Goal: Information Seeking & Learning: Learn about a topic

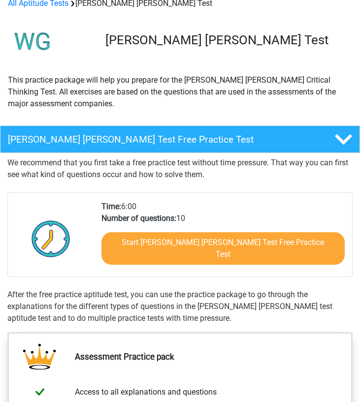
scroll to position [336, 0]
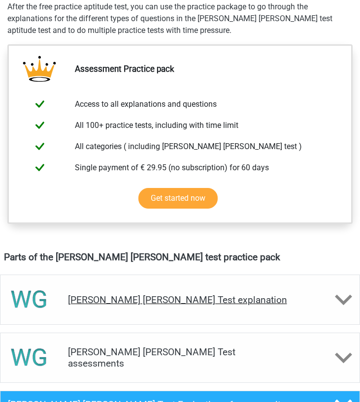
click at [156, 294] on h4 "[PERSON_NAME] [PERSON_NAME] Test explanation" at bounding box center [180, 299] width 225 height 11
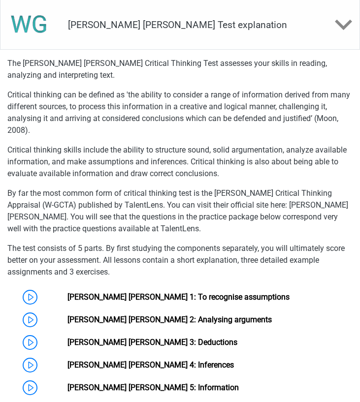
scroll to position [758, 0]
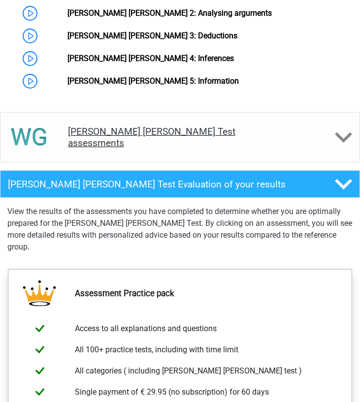
click at [179, 112] on div "Watson Glaser Test assessments" at bounding box center [180, 137] width 360 height 50
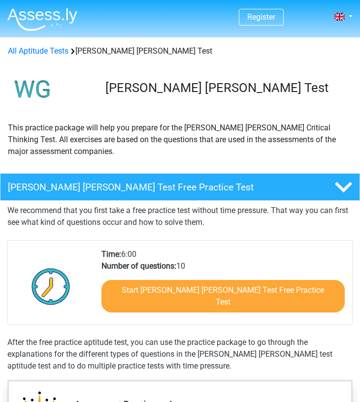
scroll to position [0, 0]
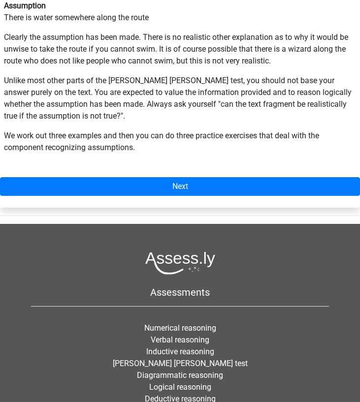
scroll to position [291, 0]
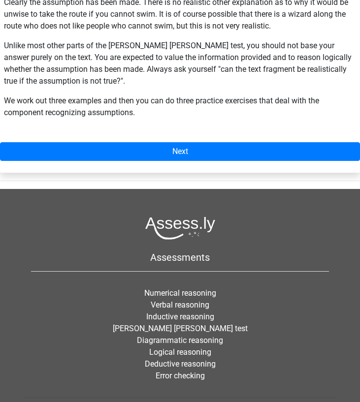
click at [192, 163] on div "Watson Glaser 1: To recognise assumptions For questions about recognizing assum…" at bounding box center [180, 20] width 360 height 306
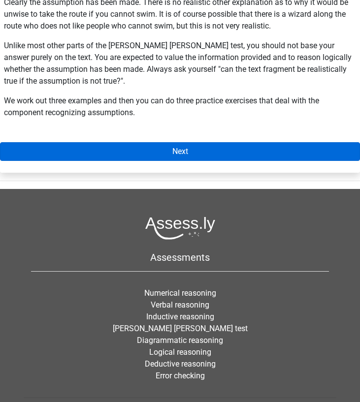
click at [188, 157] on link "Next" at bounding box center [180, 151] width 360 height 19
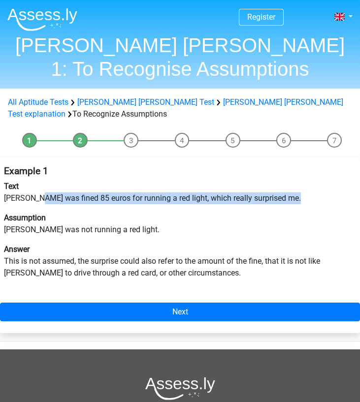
drag, startPoint x: 37, startPoint y: 193, endPoint x: 218, endPoint y: 206, distance: 181.2
click at [210, 206] on div "Example 1 Text Peter was fined 85 euros for running a red light, which really s…" at bounding box center [180, 227] width 360 height 130
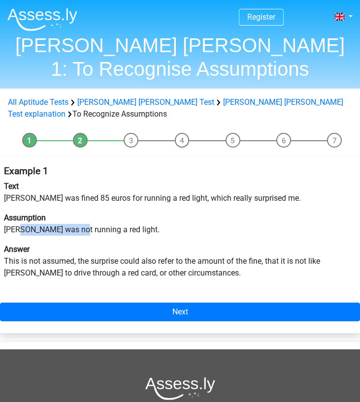
drag, startPoint x: 28, startPoint y: 229, endPoint x: 171, endPoint y: 229, distance: 143.8
click at [78, 229] on p "Assumption Peter was not running a red light." at bounding box center [180, 224] width 352 height 24
click at [171, 229] on p "Assumption Peter was not running a red light." at bounding box center [180, 224] width 352 height 24
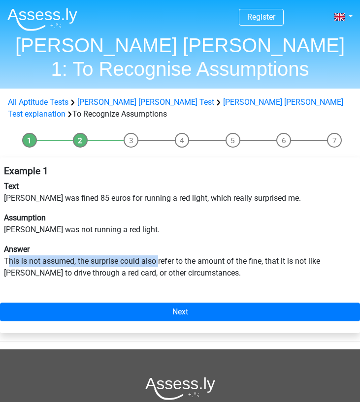
drag, startPoint x: 8, startPoint y: 260, endPoint x: 163, endPoint y: 260, distance: 154.6
click at [159, 260] on p "Answer This is not assumed, the surprise could also refer to the amount of the …" at bounding box center [180, 261] width 352 height 35
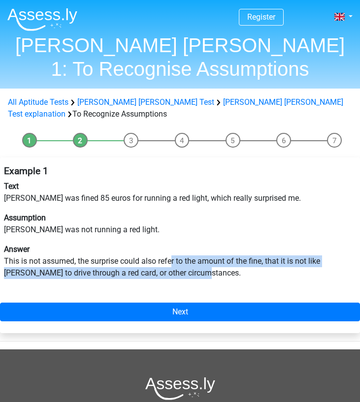
drag, startPoint x: 172, startPoint y: 260, endPoint x: 196, endPoint y: 292, distance: 40.8
click at [196, 292] on div "Example 1 Text Peter was fined 85 euros for running a red light, which really s…" at bounding box center [180, 246] width 360 height 176
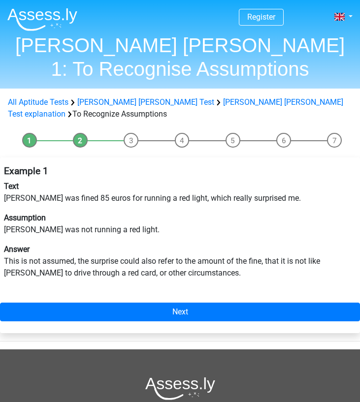
click at [196, 331] on div "Example 1 Text Peter was fined 85 euros for running a red light, which really s…" at bounding box center [180, 246] width 360 height 176
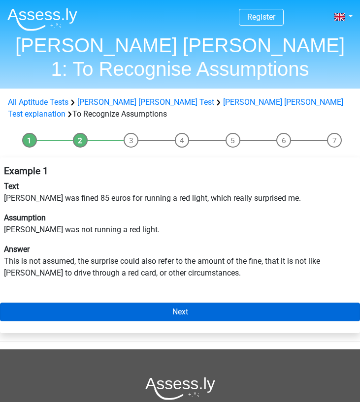
click at [188, 318] on link "Next" at bounding box center [180, 312] width 360 height 19
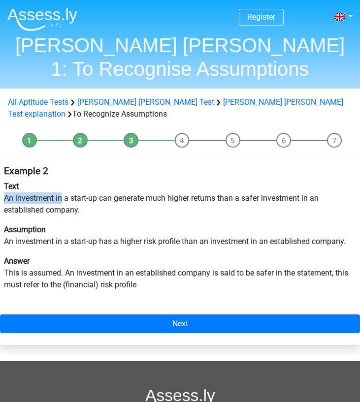
drag, startPoint x: 5, startPoint y: 197, endPoint x: 68, endPoint y: 201, distance: 62.7
click at [68, 201] on p "Text An investment in a start-up can generate much higher returns than a safer …" at bounding box center [180, 198] width 352 height 35
drag, startPoint x: 43, startPoint y: 234, endPoint x: 150, endPoint y: 231, distance: 106.4
click at [150, 231] on p "Assumption An investment in a start-up has a higher risk profile than an invest…" at bounding box center [180, 236] width 352 height 24
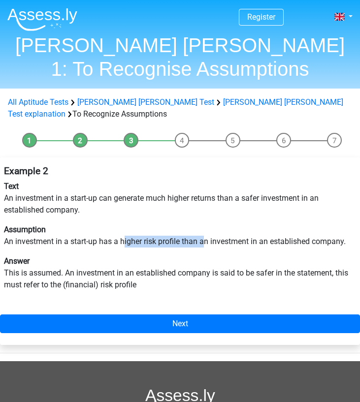
drag, startPoint x: 174, startPoint y: 242, endPoint x: 218, endPoint y: 242, distance: 43.3
click at [218, 242] on p "Assumption An investment in a start-up has a higher risk profile than an invest…" at bounding box center [180, 236] width 352 height 24
drag, startPoint x: 253, startPoint y: 242, endPoint x: 283, endPoint y: 229, distance: 32.5
click at [256, 242] on p "Assumption An investment in a start-up has a higher risk profile than an invest…" at bounding box center [180, 236] width 352 height 24
drag, startPoint x: 216, startPoint y: 196, endPoint x: 265, endPoint y: 198, distance: 49.8
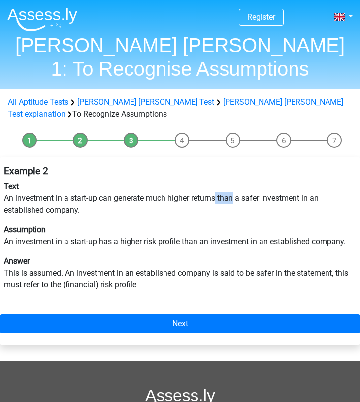
click at [251, 197] on p "Text An investment in a start-up can generate much higher returns than a safer …" at bounding box center [180, 198] width 352 height 35
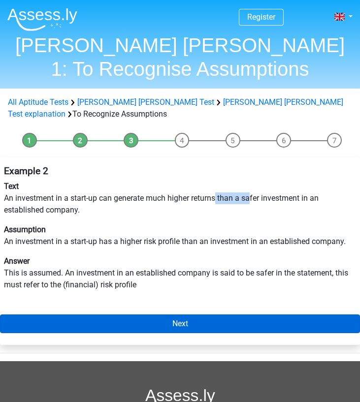
click at [210, 330] on link "Next" at bounding box center [180, 324] width 360 height 19
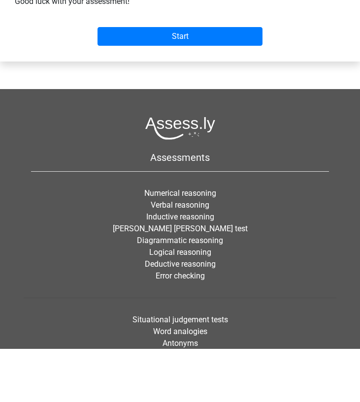
scroll to position [146, 0]
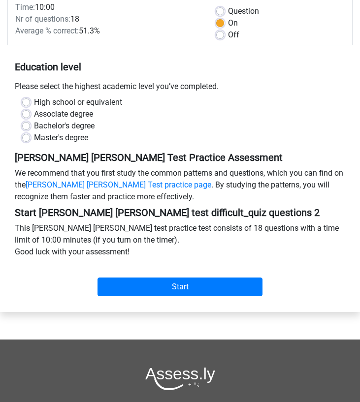
click at [79, 120] on label "Bachelor's degree" at bounding box center [64, 126] width 61 height 12
click at [30, 120] on input "Bachelor's degree" at bounding box center [26, 125] width 8 height 10
radio input "true"
click at [156, 284] on div "Start" at bounding box center [179, 281] width 345 height 38
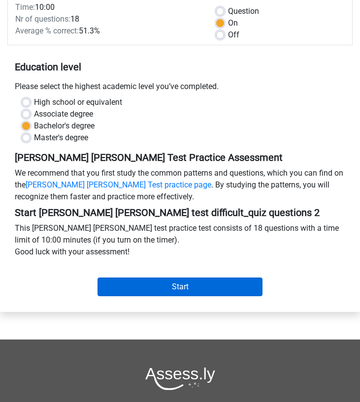
click at [151, 278] on input "Start" at bounding box center [180, 287] width 165 height 19
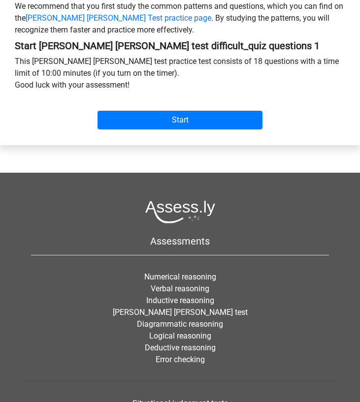
scroll to position [114, 0]
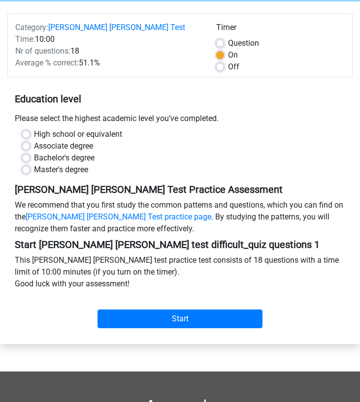
click at [81, 152] on label "Bachelor's degree" at bounding box center [64, 158] width 61 height 12
click at [30, 152] on input "Bachelor's degree" at bounding box center [26, 157] width 8 height 10
radio input "true"
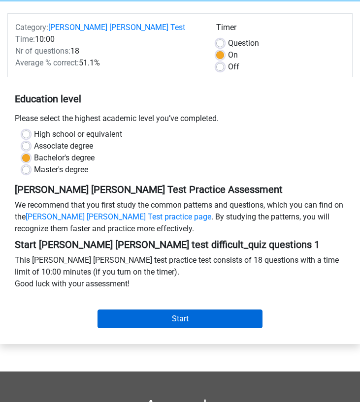
click at [151, 310] on input "Start" at bounding box center [180, 319] width 165 height 19
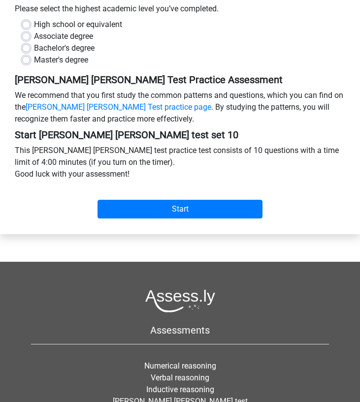
scroll to position [246, 0]
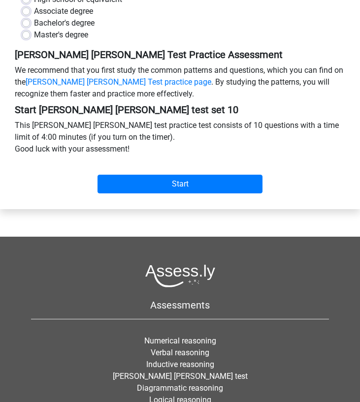
click at [73, 17] on label "Bachelor's degree" at bounding box center [64, 23] width 61 height 12
click at [30, 17] on input "Bachelor's degree" at bounding box center [26, 22] width 8 height 10
radio input "true"
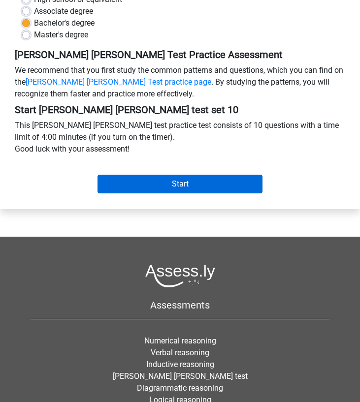
click at [118, 175] on input "Start" at bounding box center [180, 184] width 165 height 19
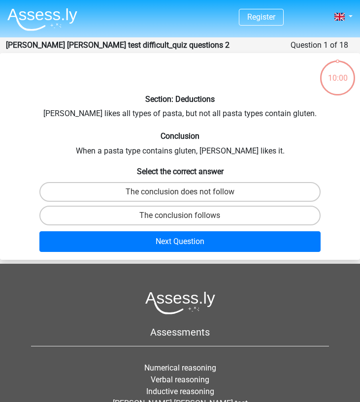
click at [157, 202] on div "The conclusion does not follow" at bounding box center [179, 192] width 359 height 24
click at [157, 223] on label "The conclusion follows" at bounding box center [179, 216] width 281 height 20
click at [180, 222] on input "The conclusion follows" at bounding box center [183, 219] width 6 height 6
radio input "true"
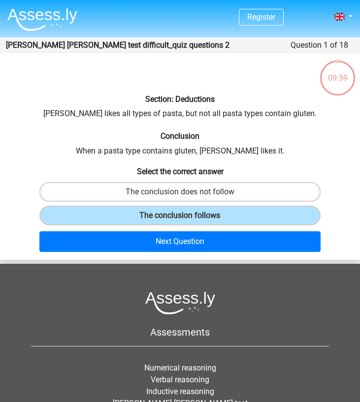
click at [157, 255] on div "Next Question" at bounding box center [179, 243] width 359 height 25
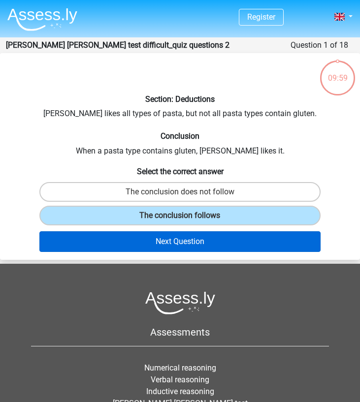
click at [157, 231] on button "Next Question" at bounding box center [179, 241] width 281 height 21
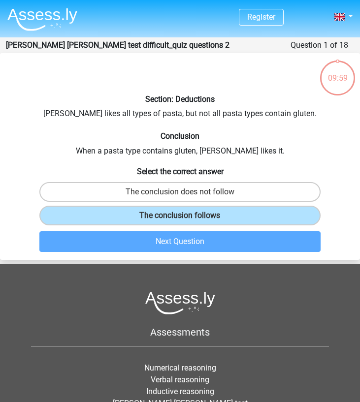
scroll to position [39, 0]
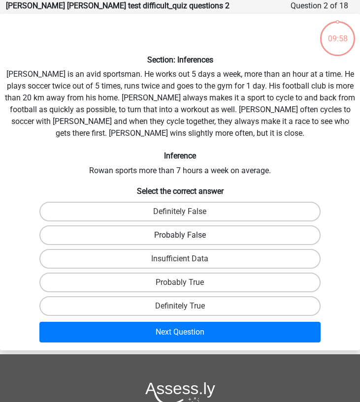
click at [159, 226] on label "Probably False" at bounding box center [179, 236] width 281 height 20
click at [180, 235] on input "Probably False" at bounding box center [183, 238] width 6 height 6
radio input "true"
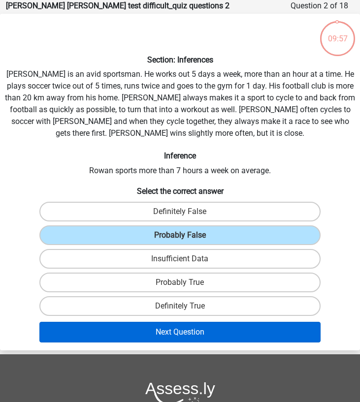
click at [161, 333] on button "Next Question" at bounding box center [179, 332] width 281 height 21
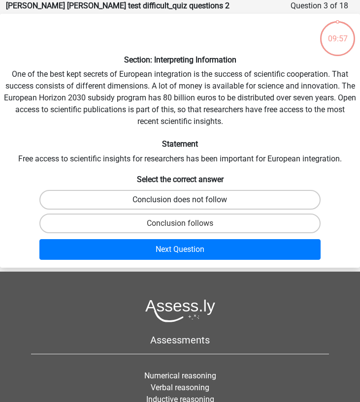
click at [188, 203] on label "Conclusion does not follow" at bounding box center [179, 200] width 281 height 20
click at [187, 203] on input "Conclusion does not follow" at bounding box center [183, 203] width 6 height 6
radio input "true"
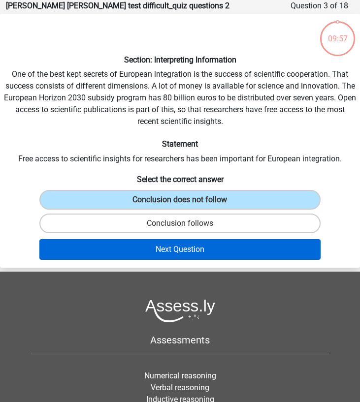
click at [180, 245] on button "Next Question" at bounding box center [179, 249] width 281 height 21
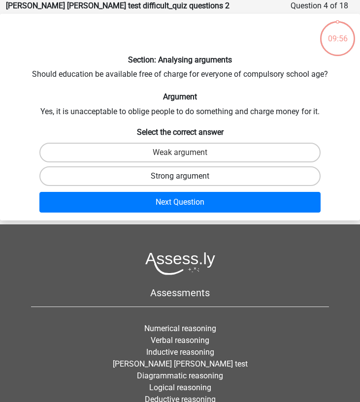
click at [209, 181] on label "Strong argument" at bounding box center [179, 176] width 281 height 20
click at [187, 181] on input "Strong argument" at bounding box center [183, 179] width 6 height 6
radio input "true"
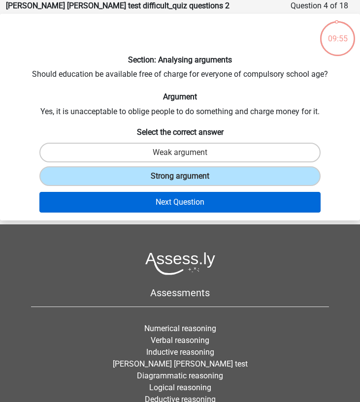
click at [209, 199] on button "Next Question" at bounding box center [179, 202] width 281 height 21
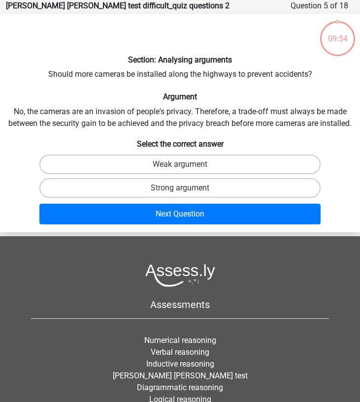
click at [209, 199] on div "Strong argument" at bounding box center [179, 188] width 359 height 24
click at [204, 189] on label "Strong argument" at bounding box center [179, 188] width 281 height 20
click at [187, 189] on input "Strong argument" at bounding box center [183, 191] width 6 height 6
radio input "true"
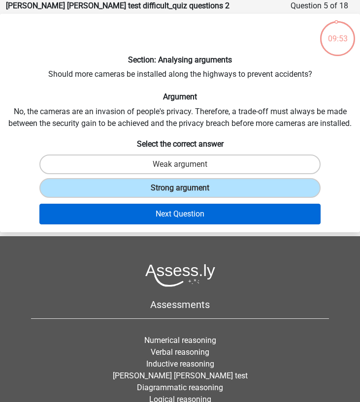
click at [204, 204] on button "Next Question" at bounding box center [179, 214] width 281 height 21
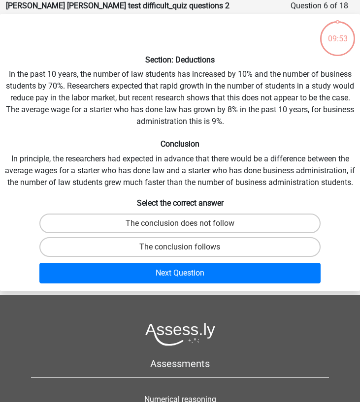
click at [204, 212] on div "The conclusion does not follow" at bounding box center [179, 224] width 359 height 24
click at [204, 239] on label "The conclusion follows" at bounding box center [179, 247] width 281 height 20
click at [187, 247] on input "The conclusion follows" at bounding box center [183, 250] width 6 height 6
radio input "true"
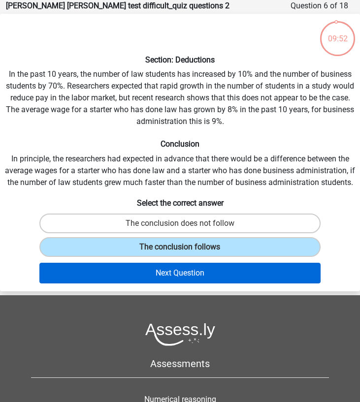
click at [197, 266] on button "Next Question" at bounding box center [179, 273] width 281 height 21
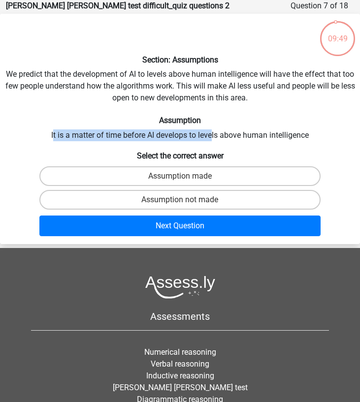
drag, startPoint x: 53, startPoint y: 134, endPoint x: 254, endPoint y: 134, distance: 201.4
click at [254, 134] on div "Section: Assumptions We predict that the development of AI to levels above huma…" at bounding box center [180, 129] width 360 height 223
drag, startPoint x: 320, startPoint y: 140, endPoint x: 44, endPoint y: 136, distance: 276.3
click at [44, 136] on div "Section: Assumptions We predict that the development of AI to levels above huma…" at bounding box center [180, 129] width 360 height 223
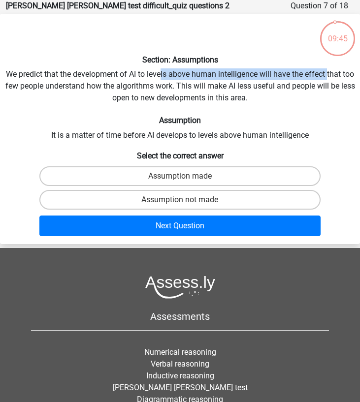
drag, startPoint x: 161, startPoint y: 78, endPoint x: 327, endPoint y: 78, distance: 166.9
click at [327, 78] on div "Section: Assumptions We predict that the development of AI to levels above huma…" at bounding box center [180, 129] width 360 height 223
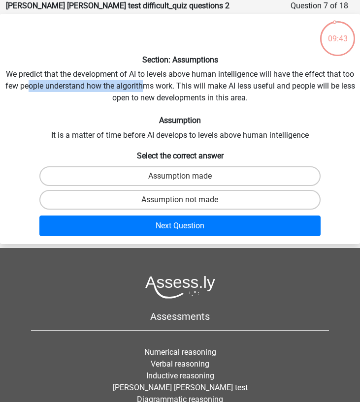
drag, startPoint x: 44, startPoint y: 81, endPoint x: 197, endPoint y: 81, distance: 153.1
click at [189, 81] on div "Section: Assumptions We predict that the development of AI to levels above huma…" at bounding box center [180, 129] width 360 height 223
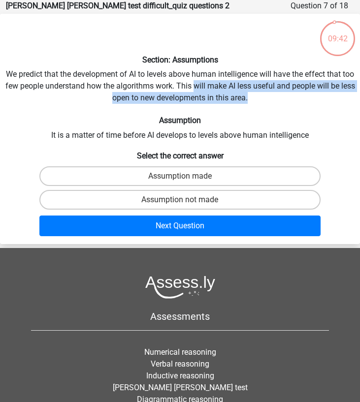
drag, startPoint x: 202, startPoint y: 85, endPoint x: 288, endPoint y: 100, distance: 86.5
click at [288, 100] on div "Section: Assumptions We predict that the development of AI to levels above huma…" at bounding box center [180, 129] width 360 height 223
click at [180, 194] on label "Assumption not made" at bounding box center [179, 200] width 281 height 20
click at [180, 200] on input "Assumption not made" at bounding box center [183, 203] width 6 height 6
radio input "true"
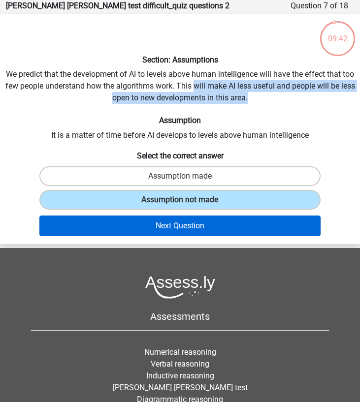
click at [180, 226] on button "Next Question" at bounding box center [179, 226] width 281 height 21
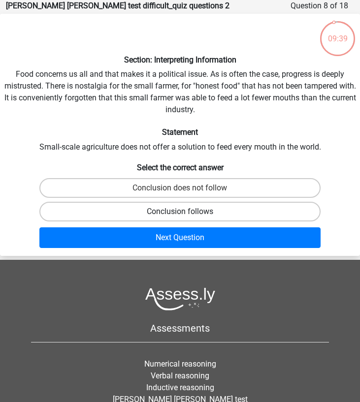
click at [186, 213] on label "Conclusion follows" at bounding box center [179, 212] width 281 height 20
click at [186, 213] on input "Conclusion follows" at bounding box center [183, 215] width 6 height 6
radio input "true"
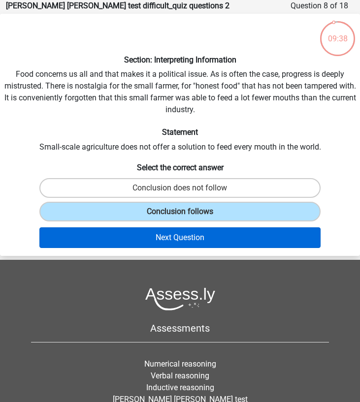
click at [186, 238] on button "Next Question" at bounding box center [179, 238] width 281 height 21
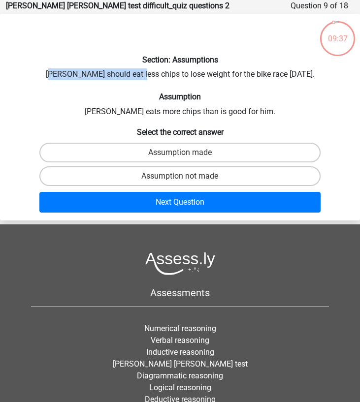
drag, startPoint x: 56, startPoint y: 71, endPoint x: 142, endPoint y: 72, distance: 86.2
click at [142, 72] on div "Section: Assumptions Chris should eat less chips to lose weight for the bike ra…" at bounding box center [180, 117] width 360 height 199
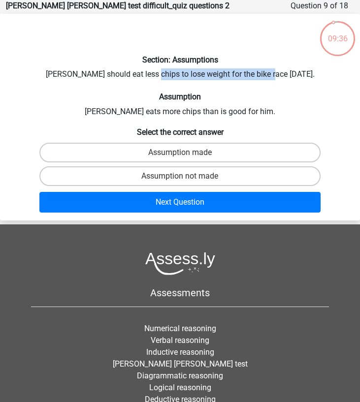
drag, startPoint x: 155, startPoint y: 72, endPoint x: 269, endPoint y: 72, distance: 114.2
click at [269, 72] on div "Section: Assumptions Chris should eat less chips to lose weight for the bike ra…" at bounding box center [180, 117] width 360 height 199
drag, startPoint x: 111, startPoint y: 103, endPoint x: 274, endPoint y: 103, distance: 162.5
click at [270, 103] on div "Section: Assumptions Chris should eat less chips to lose weight for the bike ra…" at bounding box center [180, 117] width 360 height 199
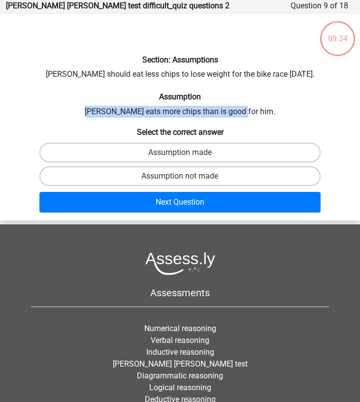
drag, startPoint x: 271, startPoint y: 108, endPoint x: 87, endPoint y: 108, distance: 183.7
click at [90, 108] on div "Section: Assumptions Chris should eat less chips to lose weight for the bike ra…" at bounding box center [180, 117] width 360 height 199
click at [102, 171] on label "Assumption not made" at bounding box center [179, 176] width 281 height 20
click at [180, 176] on input "Assumption not made" at bounding box center [183, 179] width 6 height 6
radio input "true"
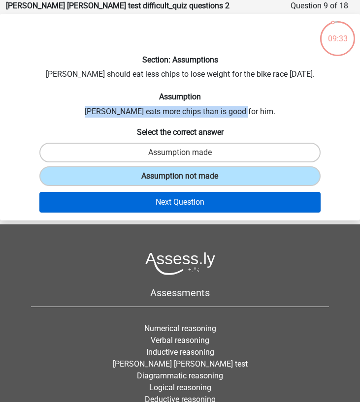
click at [105, 201] on button "Next Question" at bounding box center [179, 202] width 281 height 21
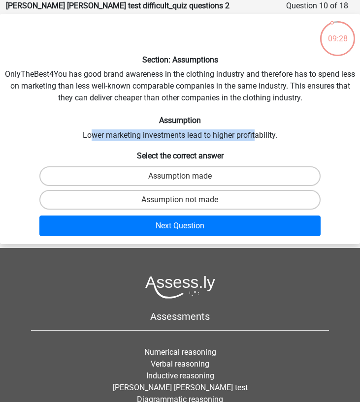
drag, startPoint x: 89, startPoint y: 130, endPoint x: 274, endPoint y: 130, distance: 185.2
click at [274, 130] on div "Section: Assumptions OnlyTheBest4You has good brand awareness in the clothing i…" at bounding box center [180, 129] width 360 height 223
click at [182, 204] on input "Assumption not made" at bounding box center [183, 203] width 6 height 6
radio input "true"
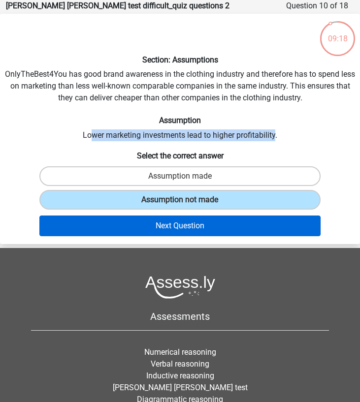
click at [179, 225] on button "Next Question" at bounding box center [179, 226] width 281 height 21
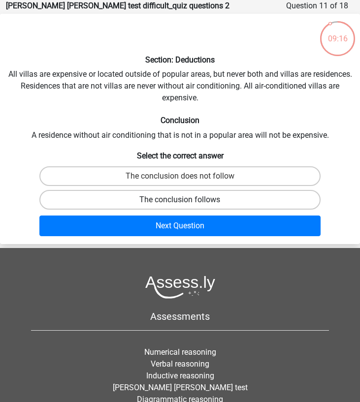
click at [170, 190] on label "The conclusion follows" at bounding box center [179, 200] width 281 height 20
click at [180, 200] on input "The conclusion follows" at bounding box center [183, 203] width 6 height 6
radio input "true"
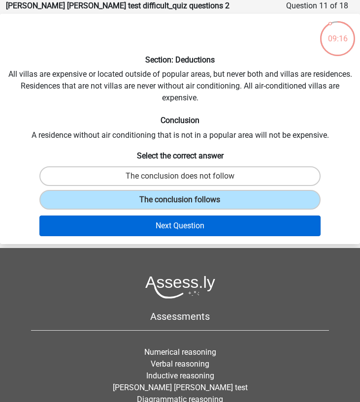
click at [173, 228] on button "Next Question" at bounding box center [179, 226] width 281 height 21
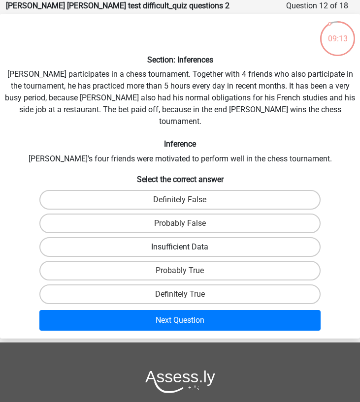
click at [172, 237] on label "Insufficient Data" at bounding box center [179, 247] width 281 height 20
click at [180, 247] on input "Insufficient Data" at bounding box center [183, 250] width 6 height 6
radio input "true"
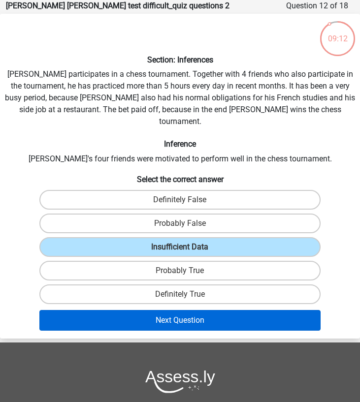
click at [176, 310] on button "Next Question" at bounding box center [179, 320] width 281 height 21
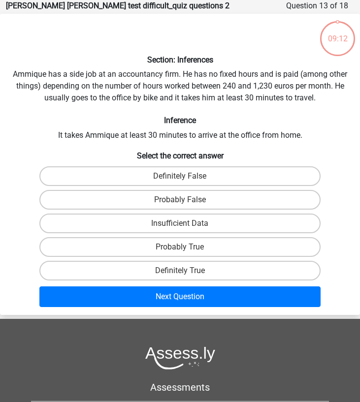
click at [174, 257] on div "Probably True" at bounding box center [179, 247] width 359 height 24
click at [176, 272] on label "Definitely True" at bounding box center [179, 271] width 281 height 20
click at [180, 272] on input "Definitely True" at bounding box center [183, 274] width 6 height 6
radio input "true"
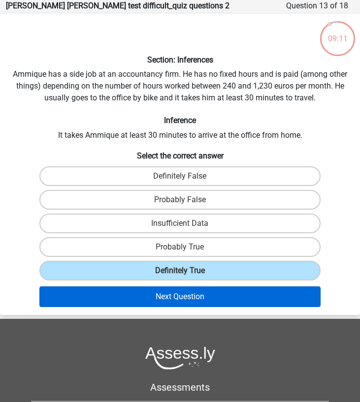
click at [176, 290] on button "Next Question" at bounding box center [179, 297] width 281 height 21
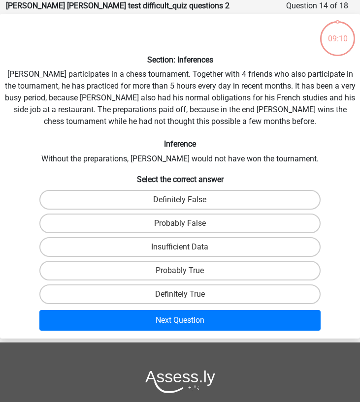
click at [176, 290] on label "Definitely True" at bounding box center [179, 295] width 281 height 20
click at [180, 294] on input "Definitely True" at bounding box center [183, 297] width 6 height 6
radio input "true"
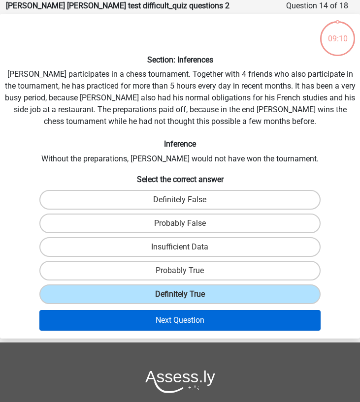
click at [178, 318] on button "Next Question" at bounding box center [179, 320] width 281 height 21
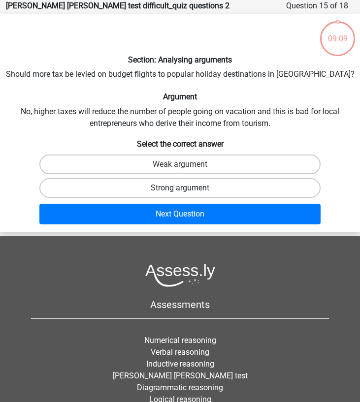
click at [193, 180] on label "Strong argument" at bounding box center [179, 188] width 281 height 20
click at [187, 188] on input "Strong argument" at bounding box center [183, 191] width 6 height 6
radio input "true"
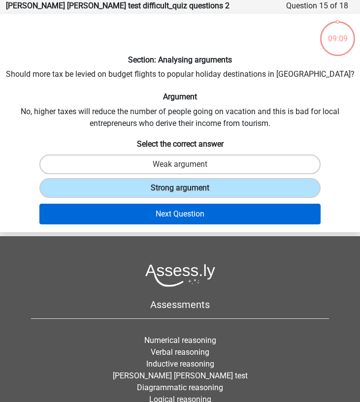
click at [190, 212] on button "Next Question" at bounding box center [179, 214] width 281 height 21
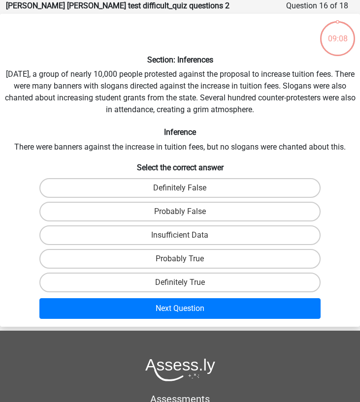
click at [190, 212] on label "Probably False" at bounding box center [179, 212] width 281 height 20
click at [187, 212] on input "Probably False" at bounding box center [183, 215] width 6 height 6
radio input "true"
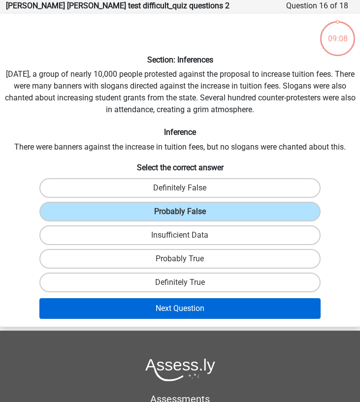
click at [188, 300] on button "Next Question" at bounding box center [179, 308] width 281 height 21
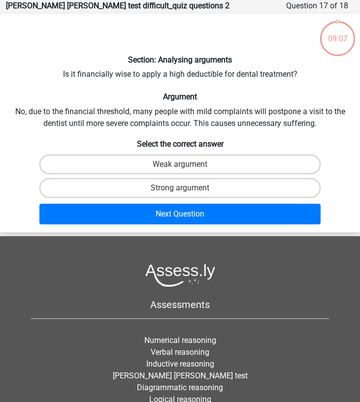
click at [195, 176] on div "Strong argument" at bounding box center [179, 188] width 359 height 24
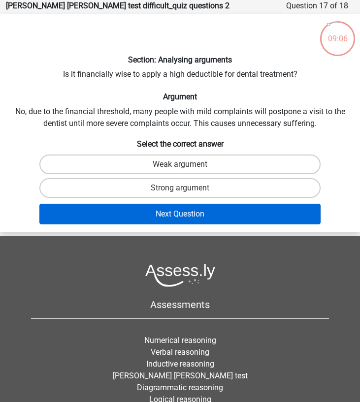
click at [193, 217] on button "Next Question" at bounding box center [179, 214] width 281 height 21
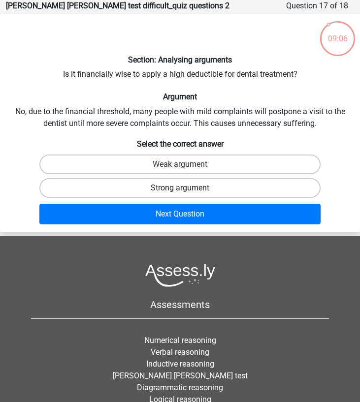
click at [197, 191] on label "Strong argument" at bounding box center [179, 188] width 281 height 20
click at [187, 191] on input "Strong argument" at bounding box center [183, 191] width 6 height 6
radio input "true"
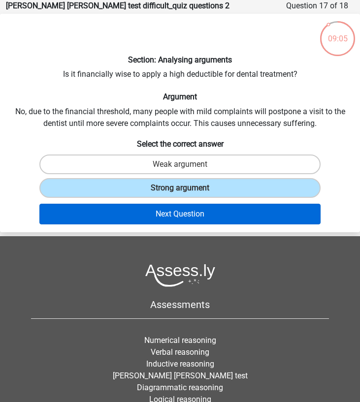
click at [197, 204] on button "Next Question" at bounding box center [179, 214] width 281 height 21
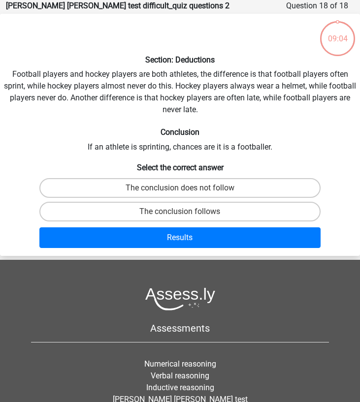
click at [197, 204] on label "The conclusion follows" at bounding box center [179, 212] width 281 height 20
click at [187, 212] on input "The conclusion follows" at bounding box center [183, 215] width 6 height 6
radio input "true"
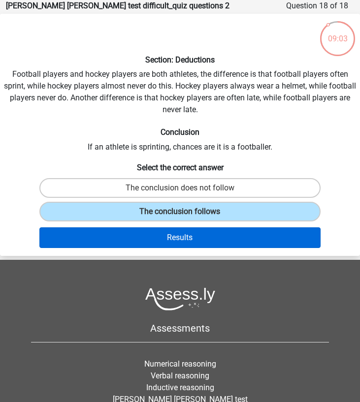
click at [197, 244] on button "Results" at bounding box center [179, 238] width 281 height 21
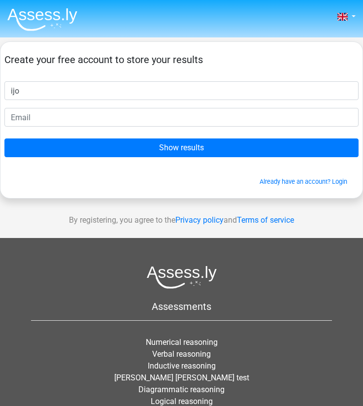
type input "ijo"
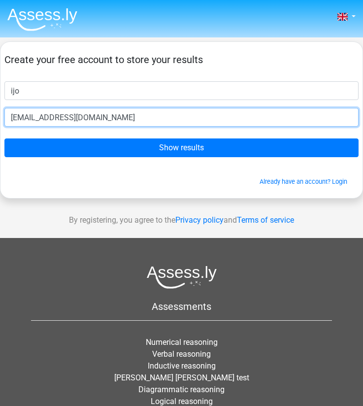
type input "[EMAIL_ADDRESS][DOMAIN_NAME]"
click at [181, 148] on input "Show results" at bounding box center [181, 147] width 354 height 19
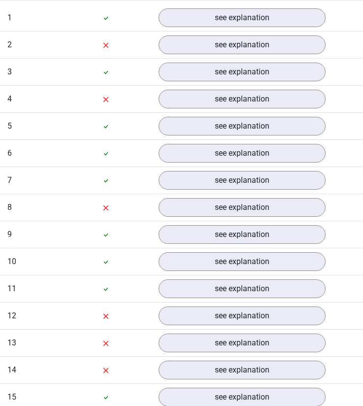
scroll to position [813, 0]
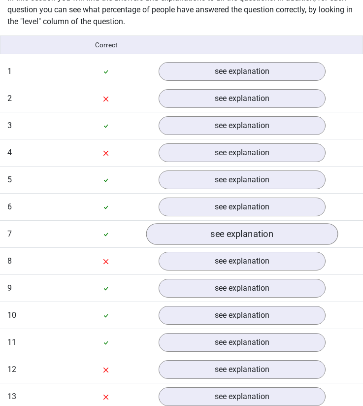
click at [260, 226] on link "see explanation" at bounding box center [242, 235] width 192 height 22
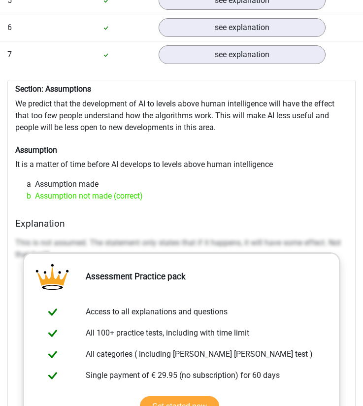
scroll to position [1265, 0]
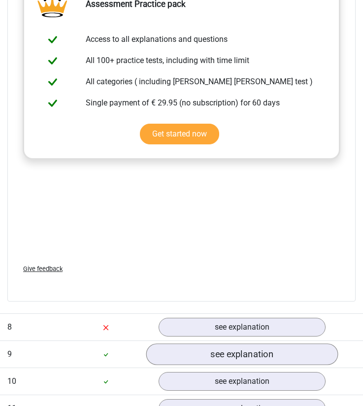
click at [240, 343] on link "see explanation" at bounding box center [242, 354] width 192 height 22
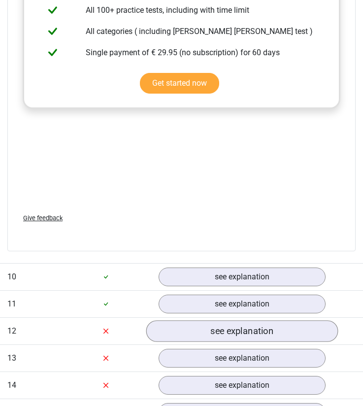
scroll to position [1883, 0]
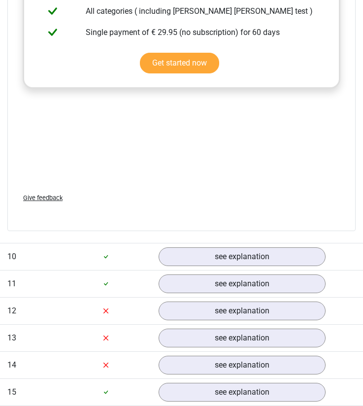
click at [262, 255] on div "Question 10 easy 0:15 see explanation" at bounding box center [181, 256] width 363 height 27
click at [262, 254] on div "Question 10 easy 0:15 see explanation" at bounding box center [181, 256] width 363 height 27
click at [255, 247] on link "see explanation" at bounding box center [242, 257] width 192 height 22
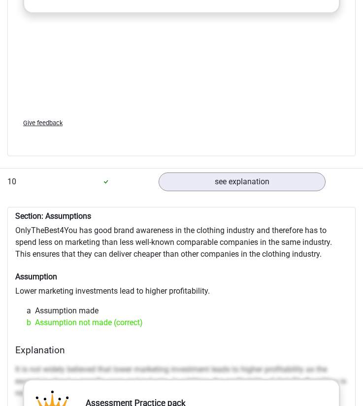
scroll to position [2027, 0]
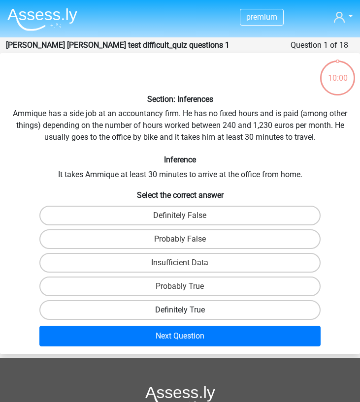
click at [152, 300] on label "Definitely True" at bounding box center [179, 310] width 281 height 20
click at [180, 310] on input "Definitely True" at bounding box center [183, 313] width 6 height 6
radio input "true"
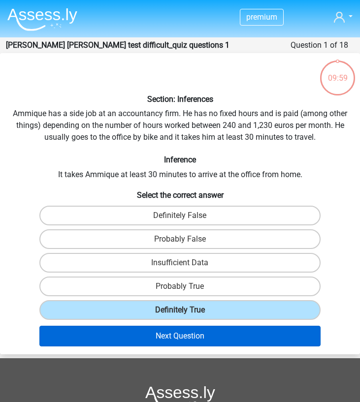
click at [149, 332] on button "Next Question" at bounding box center [179, 336] width 281 height 21
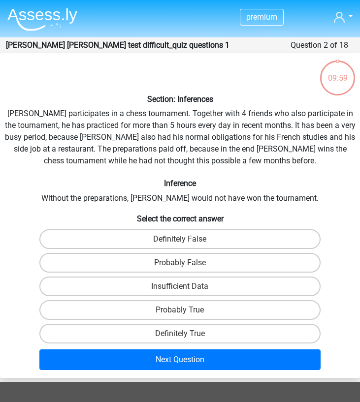
scroll to position [39, 0]
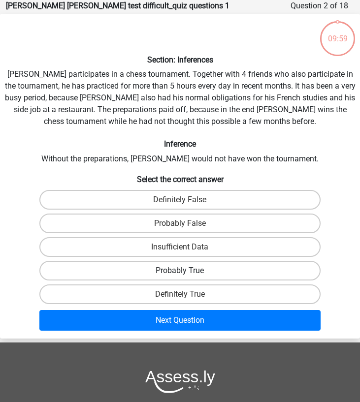
click at [174, 276] on label "Probably True" at bounding box center [179, 271] width 281 height 20
click at [180, 276] on input "Probably True" at bounding box center [183, 274] width 6 height 6
radio input "true"
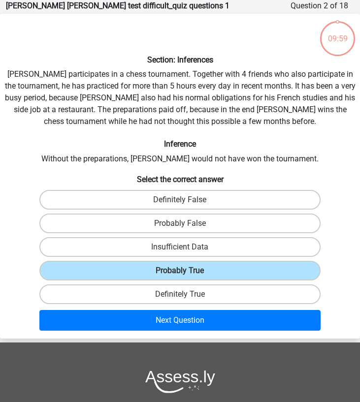
click at [168, 308] on div "Next Question" at bounding box center [180, 320] width 352 height 29
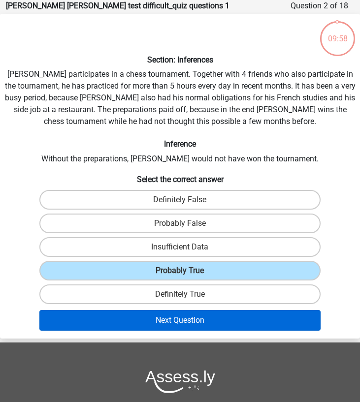
click at [168, 311] on button "Next Question" at bounding box center [179, 320] width 281 height 21
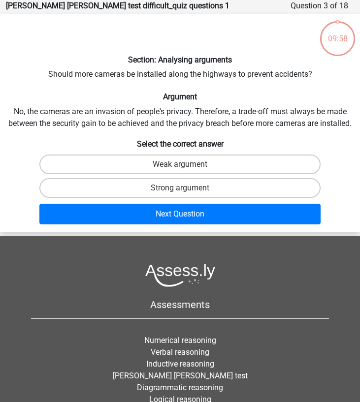
click at [209, 198] on div "Strong argument" at bounding box center [179, 188] width 359 height 24
click at [208, 195] on label "Strong argument" at bounding box center [179, 188] width 281 height 20
click at [187, 195] on input "Strong argument" at bounding box center [183, 191] width 6 height 6
radio input "true"
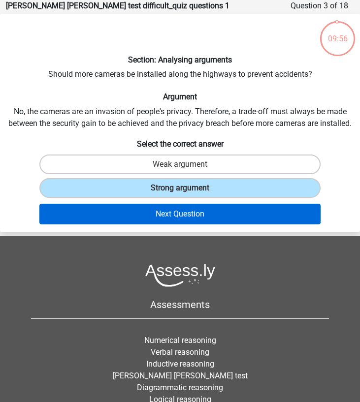
click at [207, 217] on button "Next Question" at bounding box center [179, 214] width 281 height 21
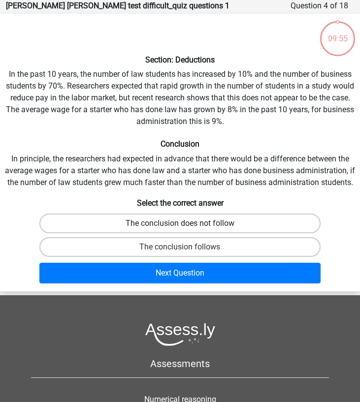
click at [204, 222] on label "The conclusion does not follow" at bounding box center [179, 224] width 281 height 20
click at [187, 224] on input "The conclusion does not follow" at bounding box center [183, 227] width 6 height 6
radio input "true"
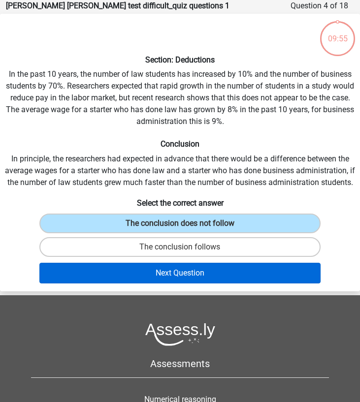
click at [199, 269] on button "Next Question" at bounding box center [179, 273] width 281 height 21
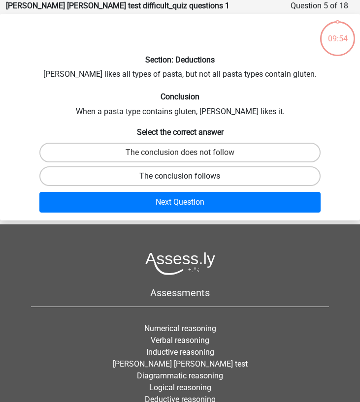
click at [209, 171] on label "The conclusion follows" at bounding box center [179, 176] width 281 height 20
click at [187, 176] on input "The conclusion follows" at bounding box center [183, 179] width 6 height 6
radio input "true"
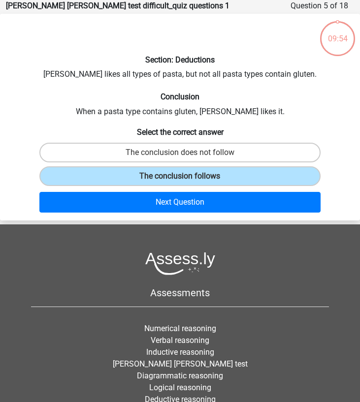
click at [204, 221] on div "Go premium ijo jojio@gmail.com" at bounding box center [180, 223] width 360 height 524
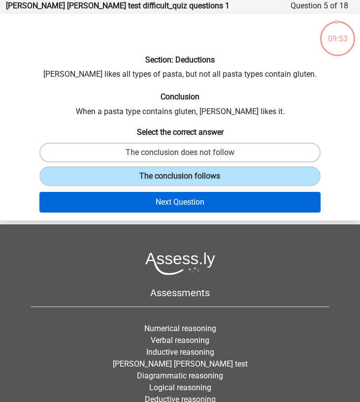
click at [199, 210] on button "Next Question" at bounding box center [179, 202] width 281 height 21
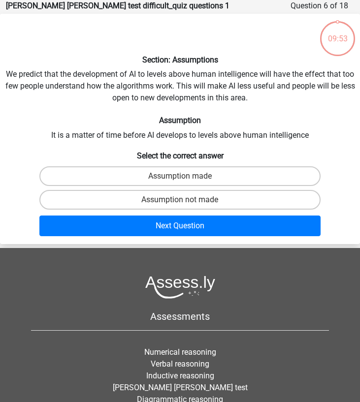
click at [199, 210] on div "Assumption not made" at bounding box center [179, 200] width 359 height 24
click at [198, 200] on label "Assumption not made" at bounding box center [179, 200] width 281 height 20
click at [187, 200] on input "Assumption not made" at bounding box center [183, 203] width 6 height 6
radio input "true"
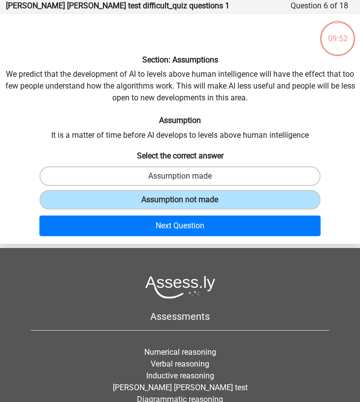
click at [211, 159] on h6 "Select the correct answer" at bounding box center [180, 154] width 352 height 11
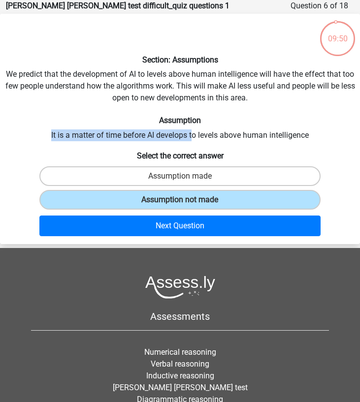
drag, startPoint x: 48, startPoint y: 131, endPoint x: 211, endPoint y: 141, distance: 163.3
click at [209, 141] on div "Section: Assumptions We predict that the development of AI to levels above huma…" at bounding box center [180, 129] width 360 height 223
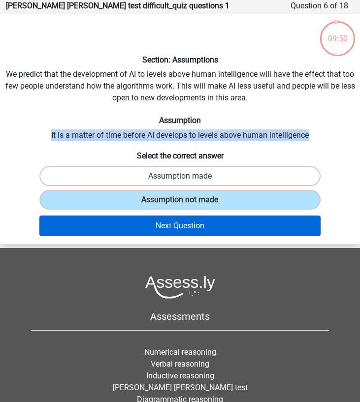
click at [172, 223] on button "Next Question" at bounding box center [179, 226] width 281 height 21
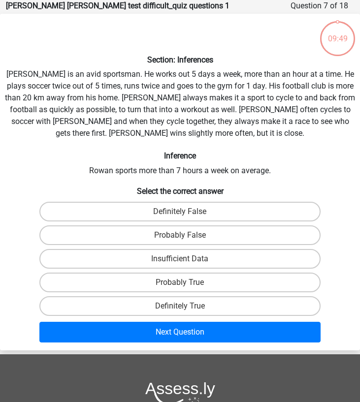
click at [172, 223] on div "Definitely False" at bounding box center [179, 212] width 359 height 24
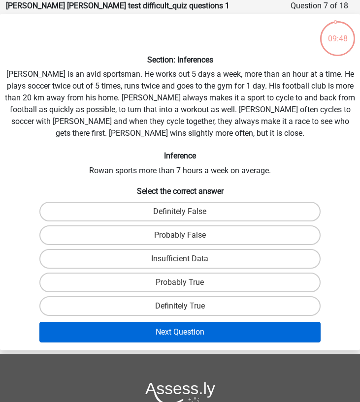
click at [162, 330] on button "Next Question" at bounding box center [179, 332] width 281 height 21
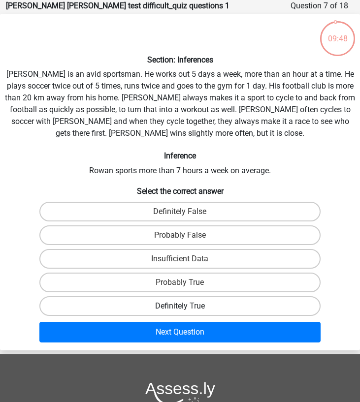
click at [166, 300] on label "Definitely True" at bounding box center [179, 306] width 281 height 20
click at [180, 306] on input "Definitely True" at bounding box center [183, 309] width 6 height 6
radio input "true"
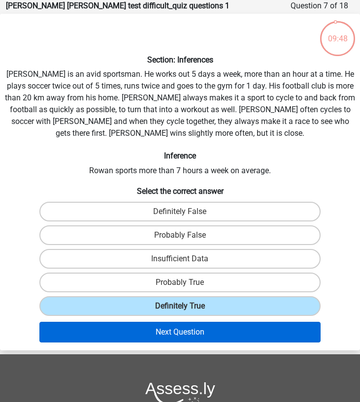
click at [166, 341] on button "Next Question" at bounding box center [179, 332] width 281 height 21
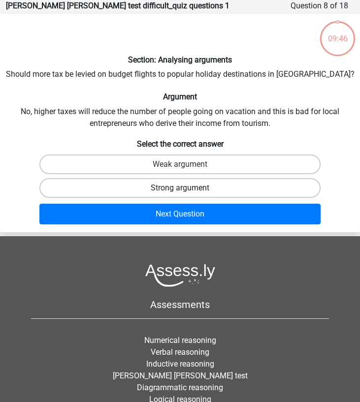
click at [198, 188] on label "Strong argument" at bounding box center [179, 188] width 281 height 20
click at [187, 188] on input "Strong argument" at bounding box center [183, 191] width 6 height 6
radio input "true"
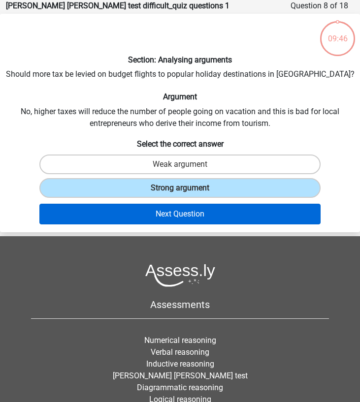
click at [195, 219] on button "Next Question" at bounding box center [179, 214] width 281 height 21
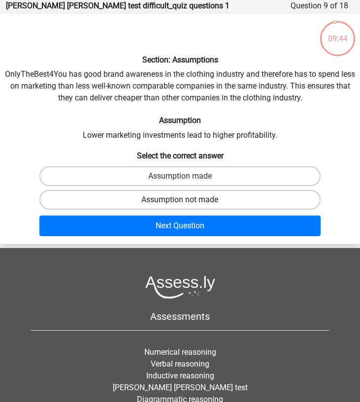
click at [196, 205] on label "Assumption not made" at bounding box center [179, 200] width 281 height 20
click at [187, 205] on input "Assumption not made" at bounding box center [183, 203] width 6 height 6
radio input "true"
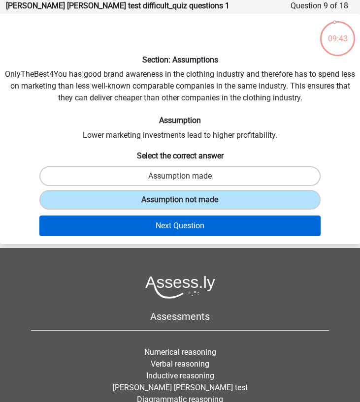
click at [196, 229] on button "Next Question" at bounding box center [179, 226] width 281 height 21
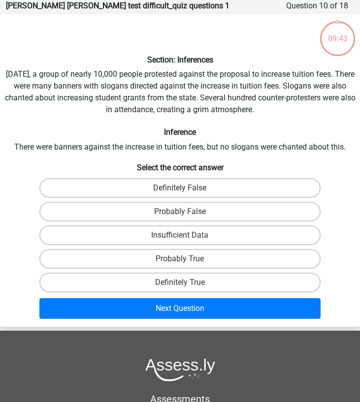
click at [196, 229] on label "Insufficient Data" at bounding box center [179, 236] width 281 height 20
click at [187, 235] on input "Insufficient Data" at bounding box center [183, 238] width 6 height 6
radio input "true"
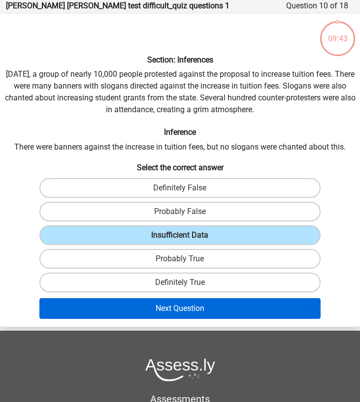
click at [196, 317] on button "Next Question" at bounding box center [179, 308] width 281 height 21
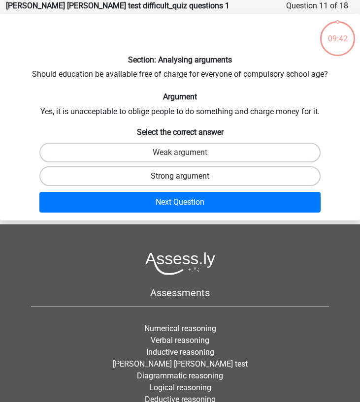
click at [228, 175] on label "Strong argument" at bounding box center [179, 176] width 281 height 20
click at [187, 176] on input "Strong argument" at bounding box center [183, 179] width 6 height 6
radio input "true"
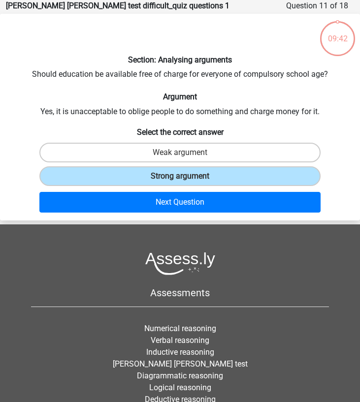
click at [224, 218] on div "Section: Analysing arguments Should education be available free of charge for e…" at bounding box center [180, 117] width 360 height 207
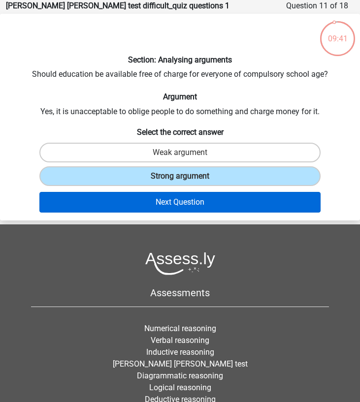
click at [221, 204] on button "Next Question" at bounding box center [179, 202] width 281 height 21
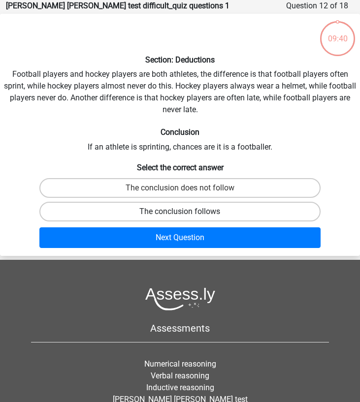
click at [220, 210] on label "The conclusion follows" at bounding box center [179, 212] width 281 height 20
click at [187, 212] on input "The conclusion follows" at bounding box center [183, 215] width 6 height 6
radio input "true"
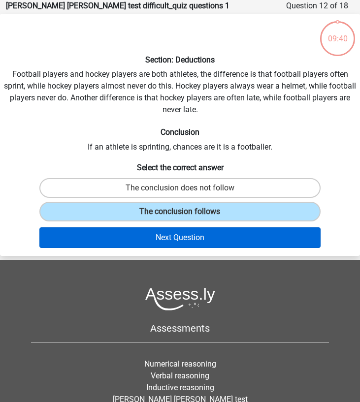
click at [215, 234] on button "Next Question" at bounding box center [179, 238] width 281 height 21
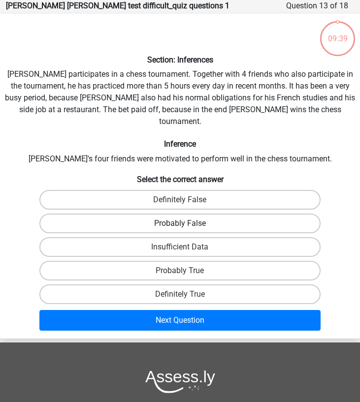
click at [212, 218] on label "Probably False" at bounding box center [179, 224] width 281 height 20
click at [187, 224] on input "Probably False" at bounding box center [183, 227] width 6 height 6
radio input "true"
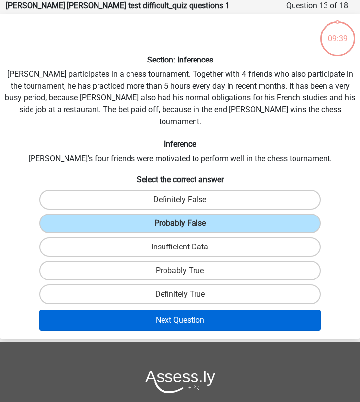
click at [211, 314] on button "Next Question" at bounding box center [179, 320] width 281 height 21
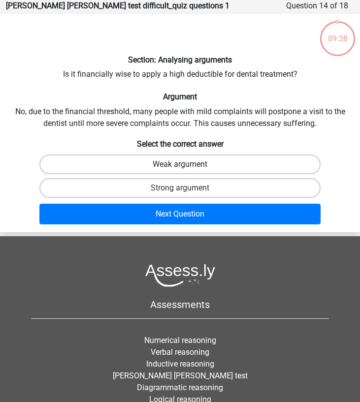
click at [260, 163] on label "Weak argument" at bounding box center [179, 165] width 281 height 20
click at [187, 164] on input "Weak argument" at bounding box center [183, 167] width 6 height 6
radio input "true"
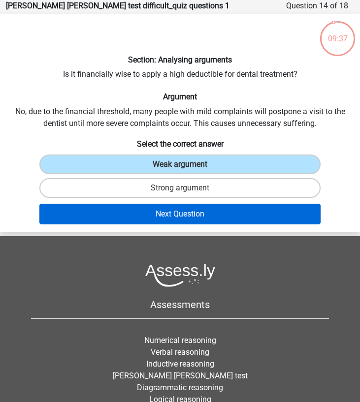
click at [243, 215] on button "Next Question" at bounding box center [179, 214] width 281 height 21
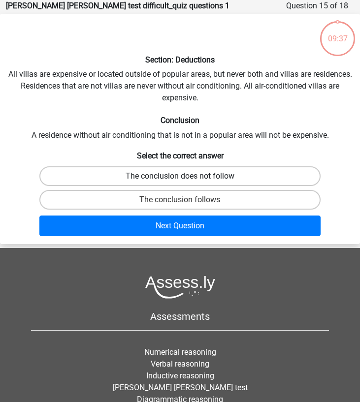
click at [254, 176] on label "The conclusion does not follow" at bounding box center [179, 176] width 281 height 20
click at [187, 176] on input "The conclusion does not follow" at bounding box center [183, 179] width 6 height 6
radio input "true"
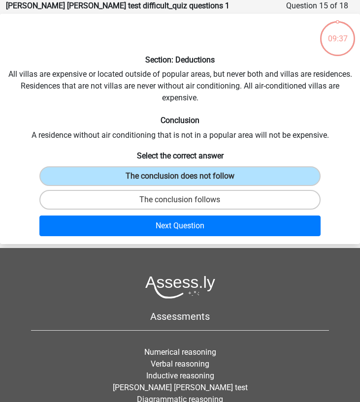
click at [245, 214] on div "Next Question" at bounding box center [180, 226] width 352 height 29
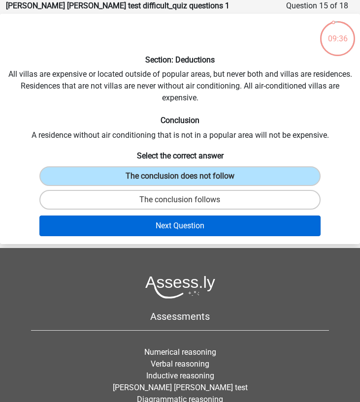
click at [244, 225] on button "Next Question" at bounding box center [179, 226] width 281 height 21
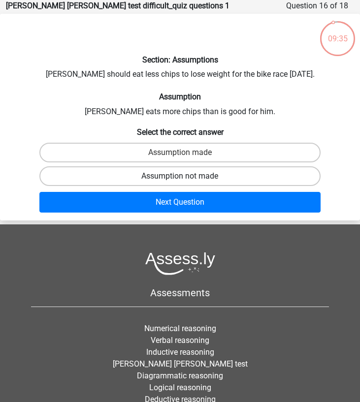
click at [261, 172] on label "Assumption not made" at bounding box center [179, 176] width 281 height 20
click at [187, 176] on input "Assumption not made" at bounding box center [183, 179] width 6 height 6
radio input "true"
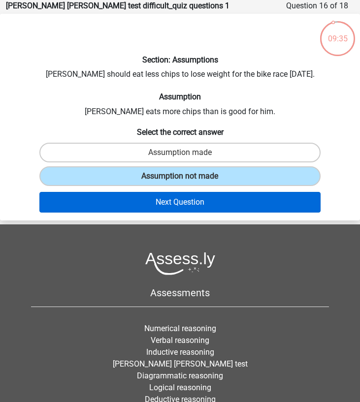
click at [257, 195] on button "Next Question" at bounding box center [179, 202] width 281 height 21
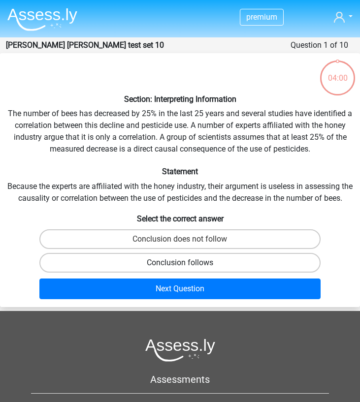
click at [125, 271] on label "Conclusion follows" at bounding box center [179, 263] width 281 height 20
click at [180, 269] on input "Conclusion follows" at bounding box center [183, 266] width 6 height 6
radio input "true"
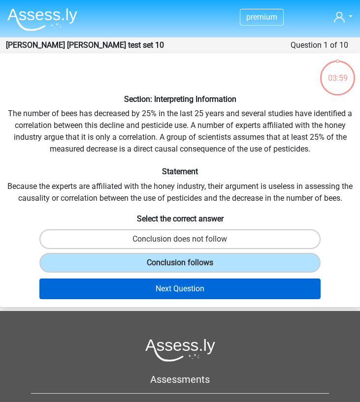
click at [125, 285] on button "Next Question" at bounding box center [179, 289] width 281 height 21
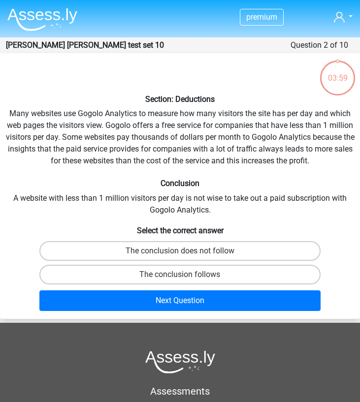
scroll to position [39, 0]
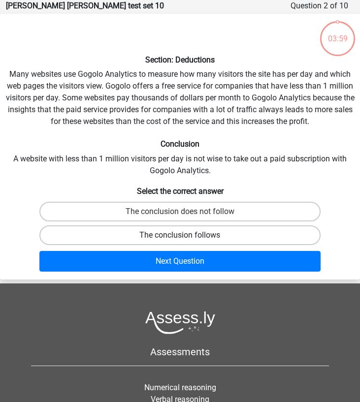
click at [140, 235] on label "The conclusion follows" at bounding box center [179, 236] width 281 height 20
click at [180, 235] on input "The conclusion follows" at bounding box center [183, 238] width 6 height 6
radio input "true"
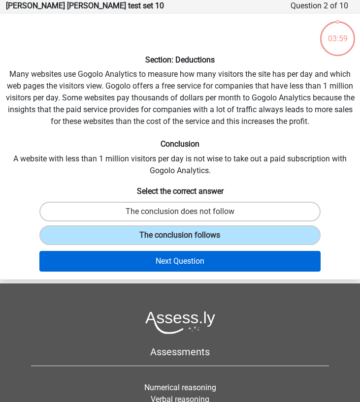
click at [140, 266] on button "Next Question" at bounding box center [179, 261] width 281 height 21
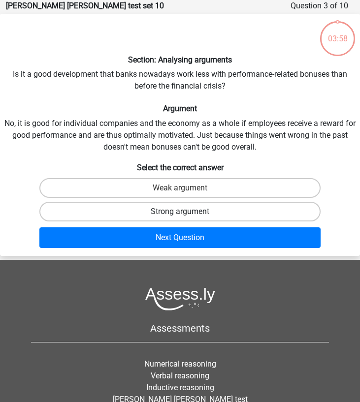
click at [148, 209] on label "Strong argument" at bounding box center [179, 212] width 281 height 20
click at [180, 212] on input "Strong argument" at bounding box center [183, 215] width 6 height 6
radio input "true"
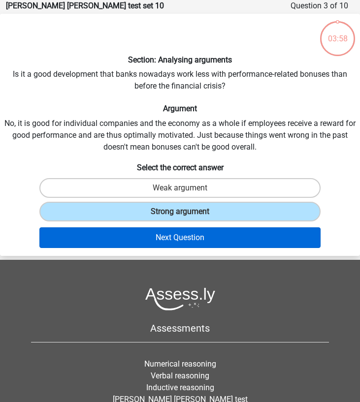
click at [148, 240] on button "Next Question" at bounding box center [179, 238] width 281 height 21
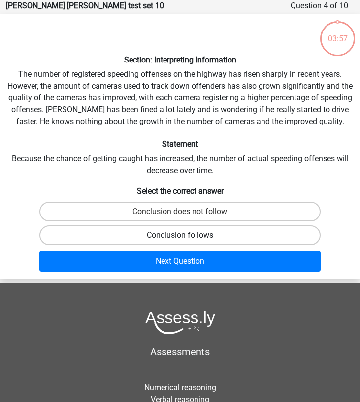
click at [147, 231] on label "Conclusion follows" at bounding box center [179, 236] width 281 height 20
click at [180, 235] on input "Conclusion follows" at bounding box center [183, 238] width 6 height 6
radio input "true"
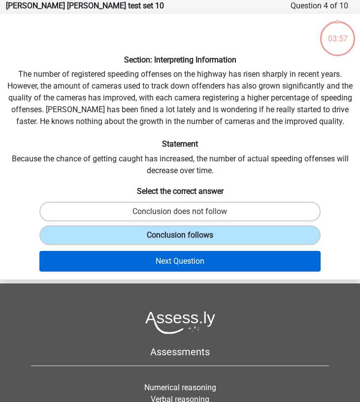
click at [150, 256] on button "Next Question" at bounding box center [179, 261] width 281 height 21
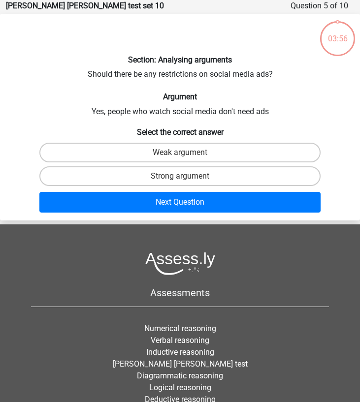
click at [158, 190] on div "Next Question" at bounding box center [180, 202] width 352 height 29
click at [158, 185] on label "Strong argument" at bounding box center [179, 176] width 281 height 20
click at [180, 183] on input "Strong argument" at bounding box center [183, 179] width 6 height 6
radio input "true"
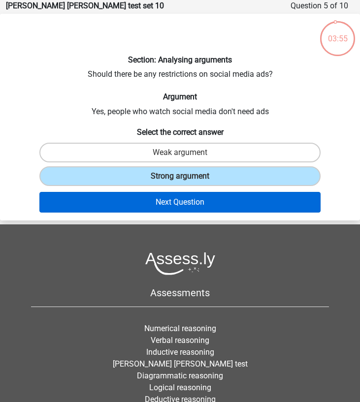
click at [158, 195] on button "Next Question" at bounding box center [179, 202] width 281 height 21
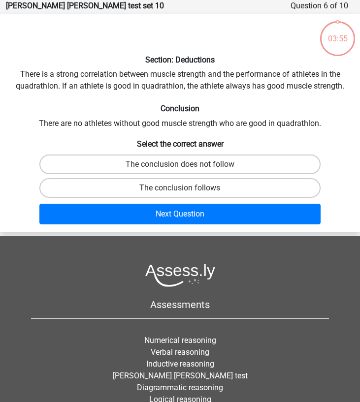
click at [158, 195] on label "The conclusion follows" at bounding box center [179, 188] width 281 height 20
click at [180, 195] on input "The conclusion follows" at bounding box center [183, 191] width 6 height 6
radio input "true"
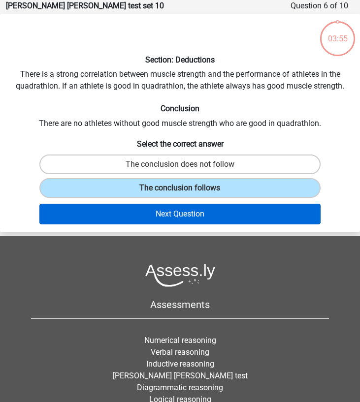
click at [158, 214] on button "Next Question" at bounding box center [179, 214] width 281 height 21
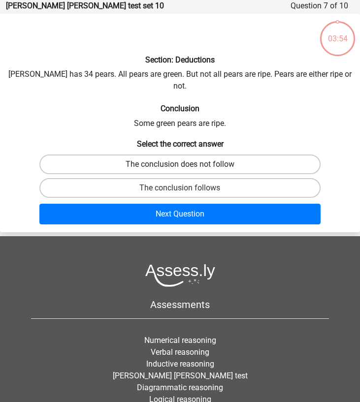
click at [156, 155] on label "The conclusion does not follow" at bounding box center [179, 165] width 281 height 20
click at [180, 164] on input "The conclusion does not follow" at bounding box center [183, 167] width 6 height 6
radio input "true"
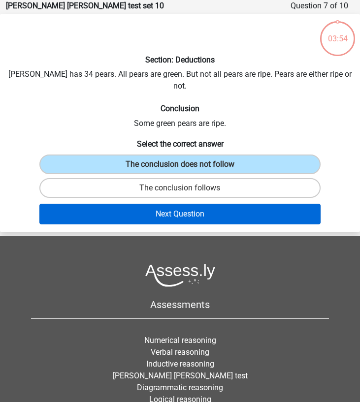
click at [156, 204] on button "Next Question" at bounding box center [179, 214] width 281 height 21
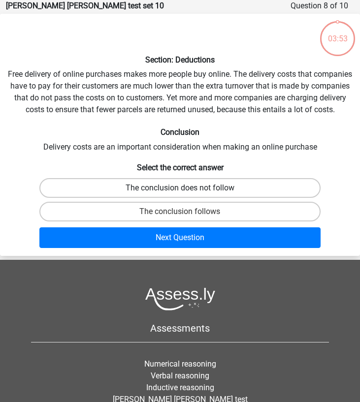
click at [157, 188] on label "The conclusion does not follow" at bounding box center [179, 188] width 281 height 20
click at [180, 188] on input "The conclusion does not follow" at bounding box center [183, 191] width 6 height 6
radio input "true"
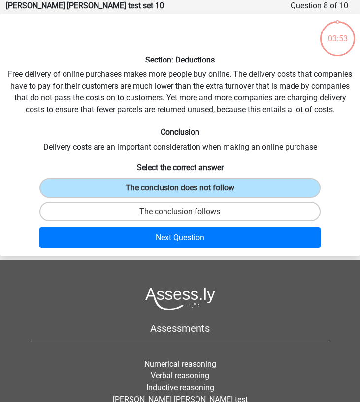
click at [157, 261] on footer "Assessments Numerical reasoning Verbal reasoning Inductive reasoning Watson gla…" at bounding box center [180, 390] width 360 height 260
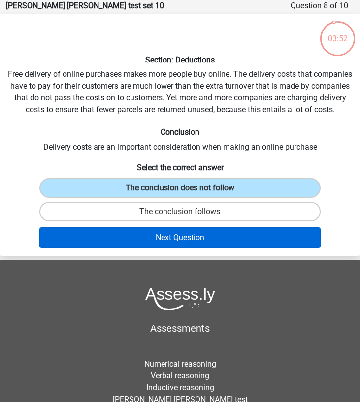
click at [153, 242] on button "Next Question" at bounding box center [179, 238] width 281 height 21
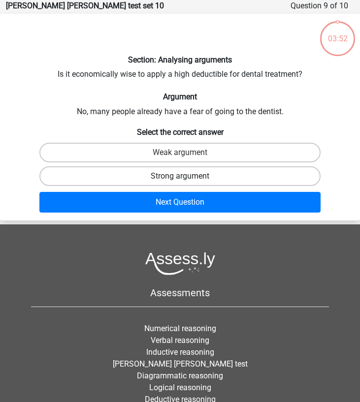
click at [163, 182] on label "Strong argument" at bounding box center [179, 176] width 281 height 20
click at [180, 182] on input "Strong argument" at bounding box center [183, 179] width 6 height 6
radio input "true"
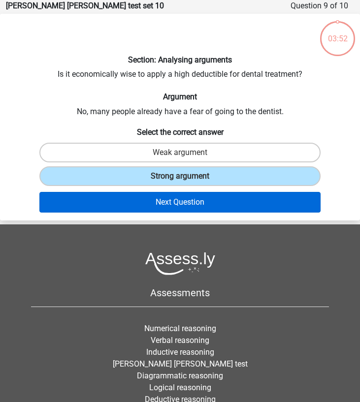
click at [163, 202] on button "Next Question" at bounding box center [179, 202] width 281 height 21
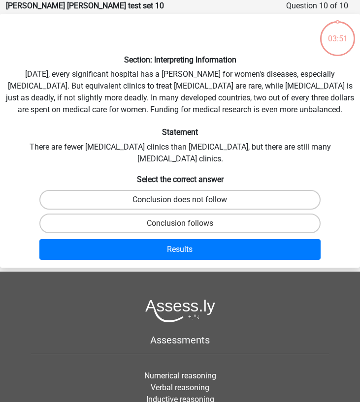
click at [163, 198] on label "Conclusion does not follow" at bounding box center [179, 200] width 281 height 20
click at [180, 200] on input "Conclusion does not follow" at bounding box center [183, 203] width 6 height 6
radio input "true"
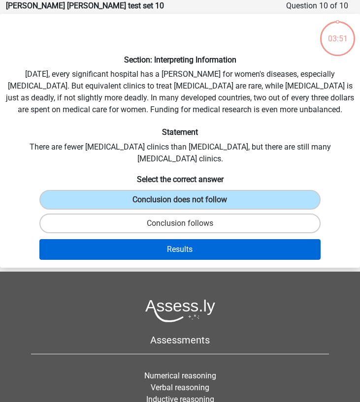
click at [157, 242] on button "Results" at bounding box center [179, 249] width 281 height 21
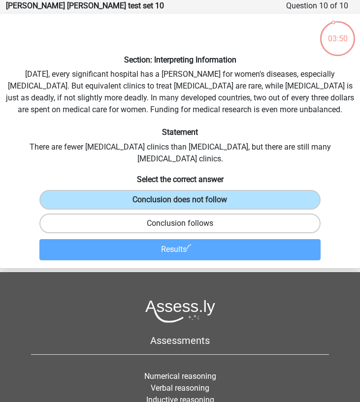
click at [161, 217] on label "Conclusion follows" at bounding box center [179, 224] width 281 height 20
click at [180, 224] on input "Conclusion follows" at bounding box center [183, 227] width 6 height 6
radio input "true"
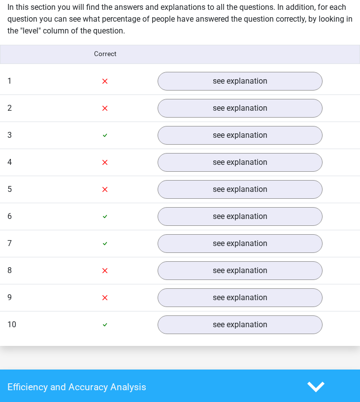
scroll to position [802, 0]
